Goal: Find specific page/section

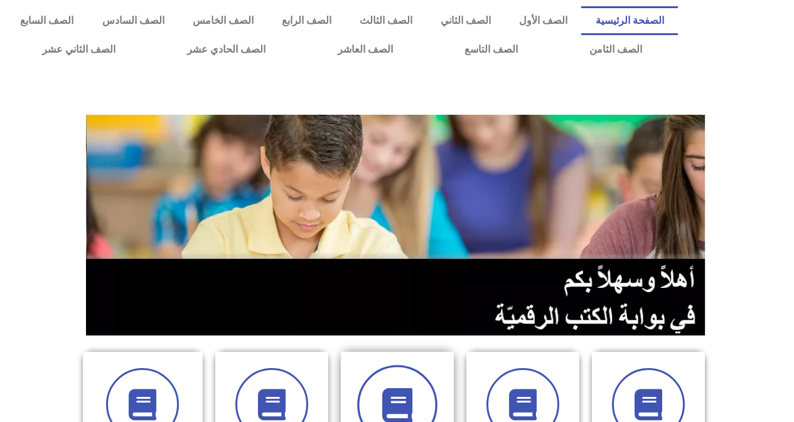
click at [386, 402] on icon at bounding box center [397, 405] width 35 height 35
